Goal: Obtain resource: Obtain resource

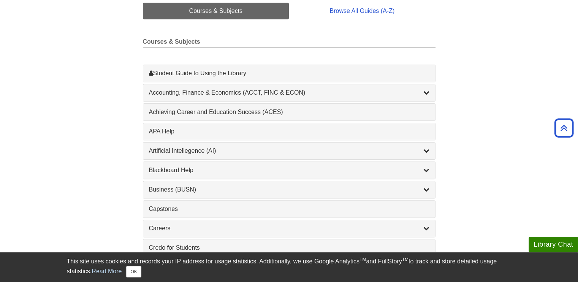
scroll to position [196, 0]
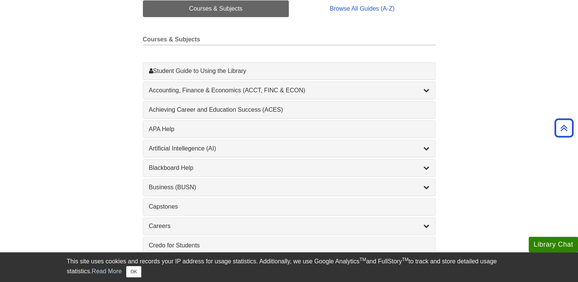
click at [163, 135] on div "1 APA Help , 1 guides" at bounding box center [289, 129] width 292 height 17
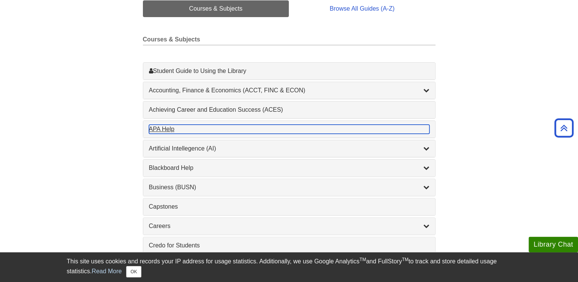
click at [159, 129] on div "APA Help , 1 guides" at bounding box center [289, 129] width 281 height 9
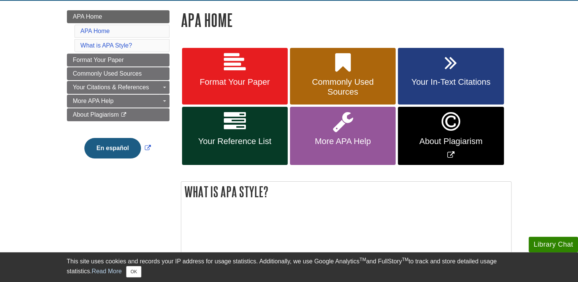
scroll to position [108, 0]
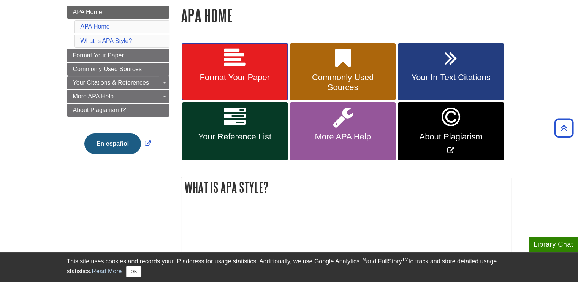
click at [208, 70] on link "Format Your Paper" at bounding box center [235, 71] width 106 height 57
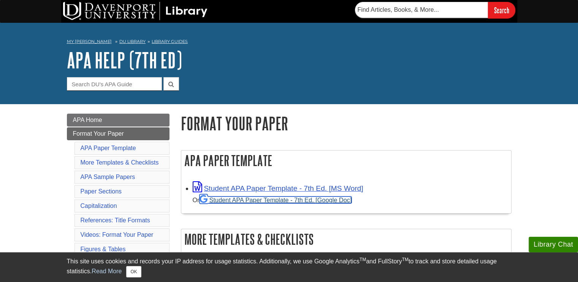
click at [292, 201] on link "Student APA Paper Template - 7th Ed. [Google Doc]" at bounding box center [276, 200] width 153 height 7
